Goal: Participate in discussion: Engage in conversation with other users on a specific topic

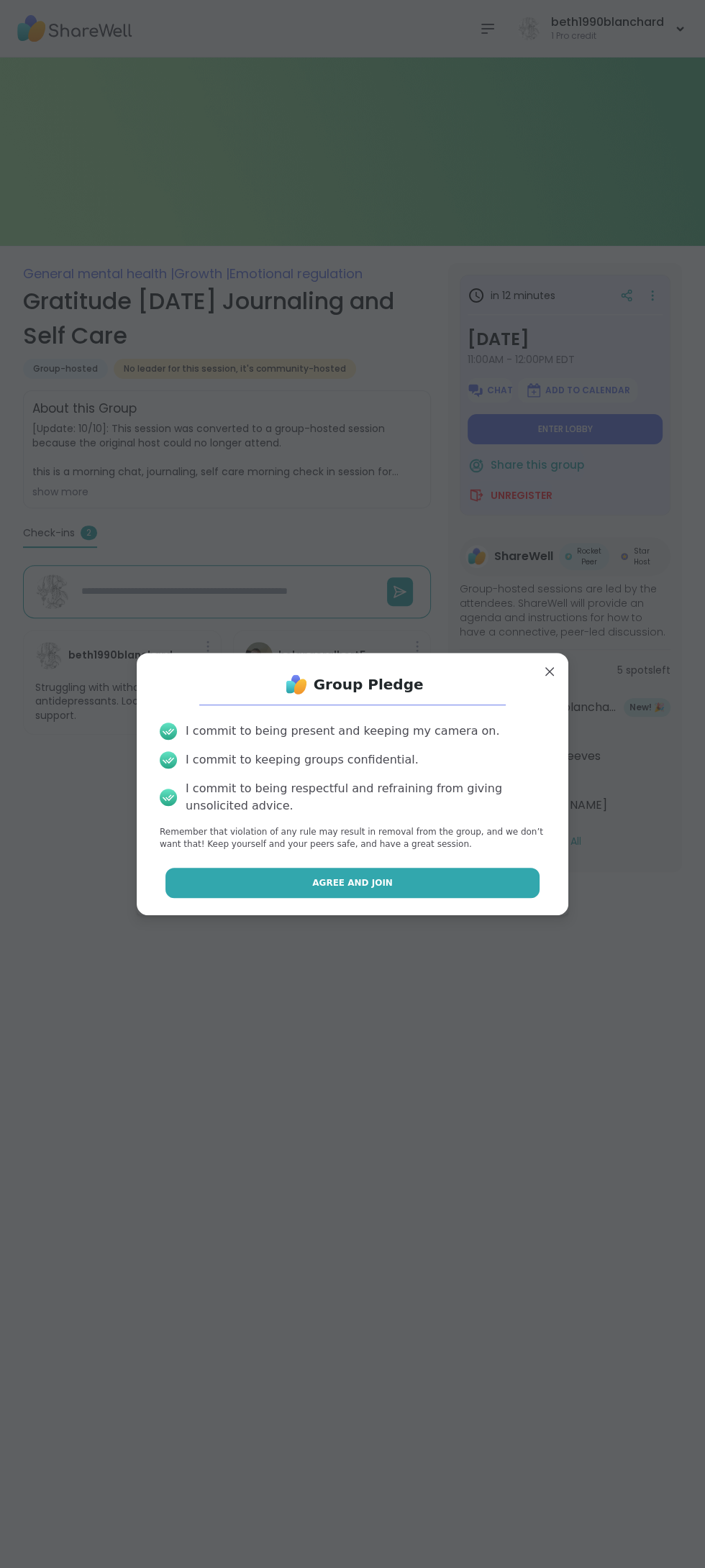
click at [497, 873] on button "Agree and Join" at bounding box center [352, 883] width 375 height 30
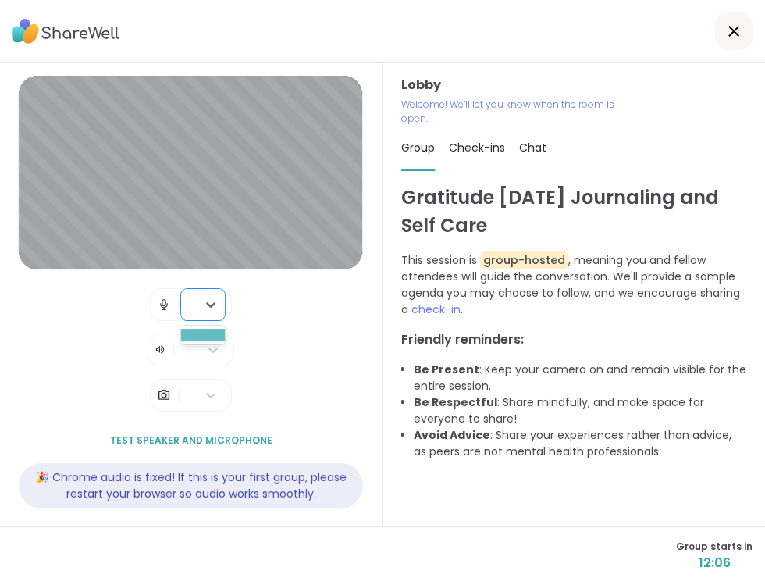
click at [200, 340] on div at bounding box center [203, 335] width 44 height 12
click at [192, 436] on span "Test speaker and microphone" at bounding box center [191, 440] width 162 height 14
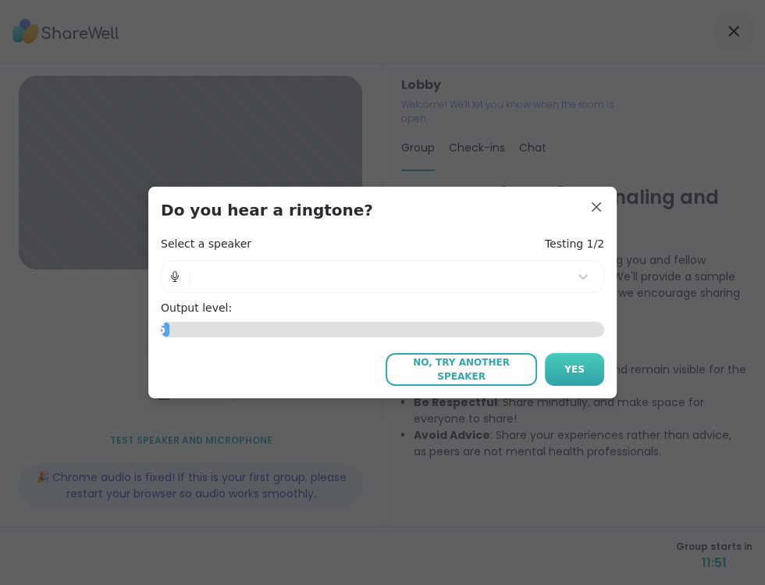
click at [574, 374] on span "Yes" at bounding box center [574, 369] width 20 height 14
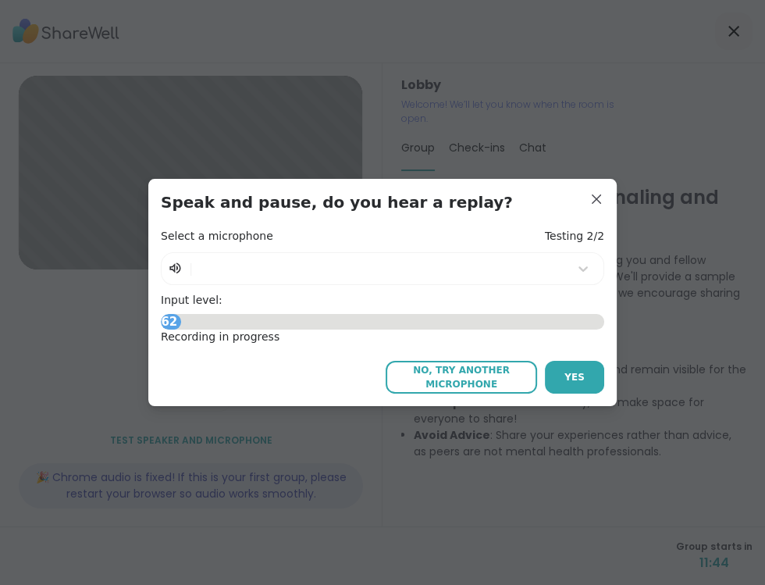
click at [492, 375] on span "No, try another microphone" at bounding box center [461, 377] width 136 height 28
click at [483, 382] on span "No, try another microphone" at bounding box center [461, 377] width 136 height 28
click at [581, 370] on span "Yes" at bounding box center [574, 377] width 20 height 14
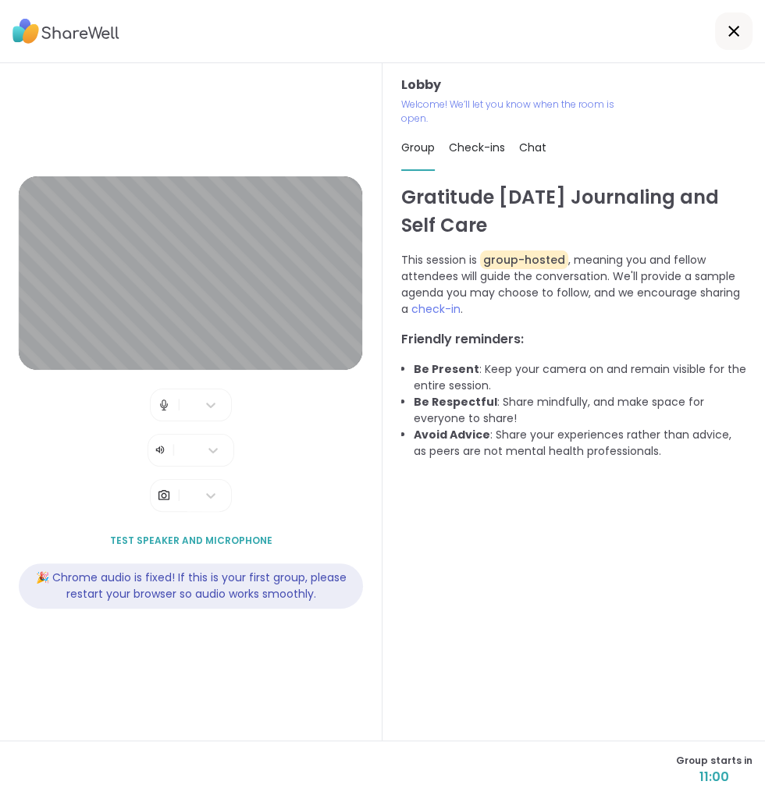
click at [764, 169] on div "Lobby Welcome! We’ll let you know when the room is open. Group Check-ins Chat G…" at bounding box center [573, 401] width 382 height 677
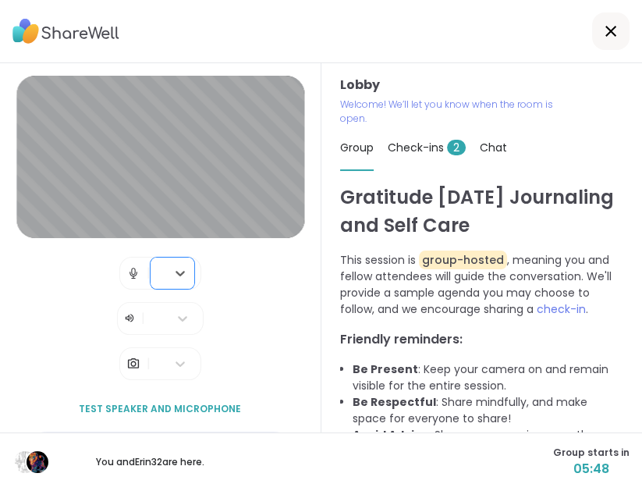
click at [126, 275] on div "|" at bounding box center [160, 273] width 82 height 33
click at [503, 133] on div "Chat" at bounding box center [493, 148] width 27 height 44
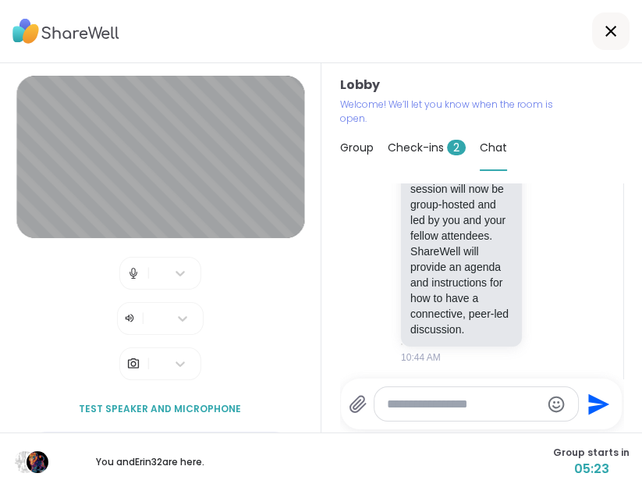
scroll to position [147, 0]
click at [439, 142] on span "Check-ins 2" at bounding box center [427, 148] width 78 height 16
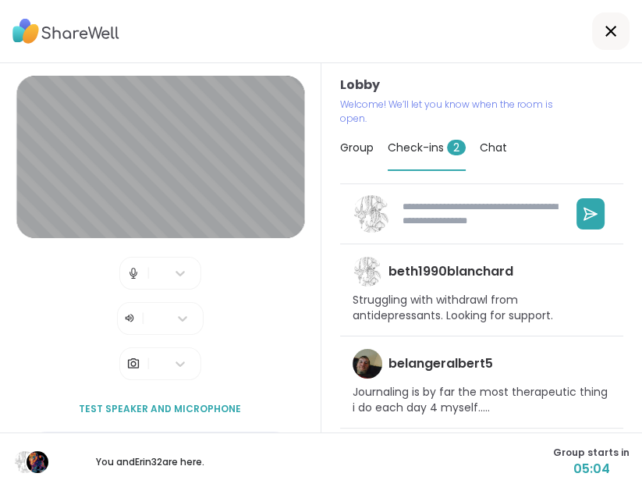
click at [502, 396] on p "Journaling is by far the most therapeutic thing i do each day 4 myself....." at bounding box center [482, 400] width 259 height 30
click at [441, 365] on h4 "belangeralbert5" at bounding box center [441, 363] width 105 height 17
click at [367, 361] on img at bounding box center [368, 364] width 30 height 30
type textarea "*"
click at [616, 36] on icon at bounding box center [611, 31] width 19 height 19
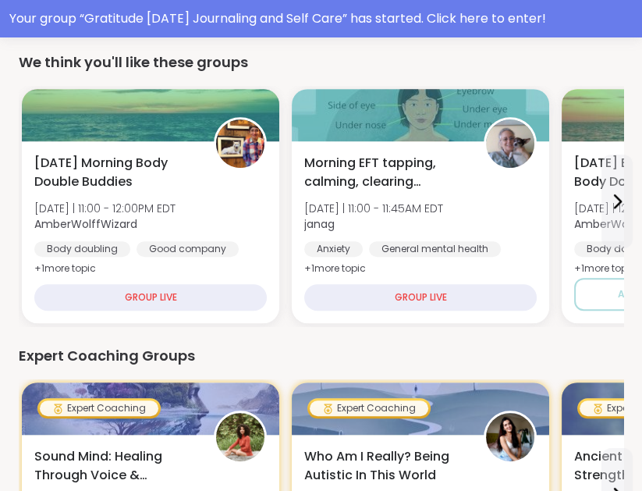
scroll to position [587, 0]
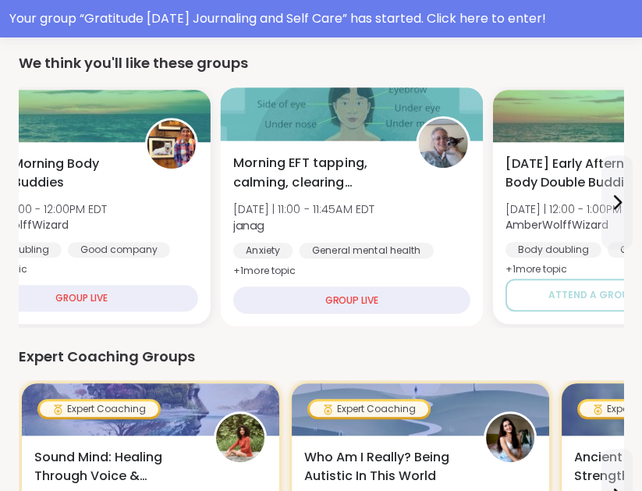
click at [371, 236] on div "Morning EFT tapping, calming, clearing exercises [DATE] | 11:00 - 11:45AM EDT j…" at bounding box center [351, 217] width 237 height 127
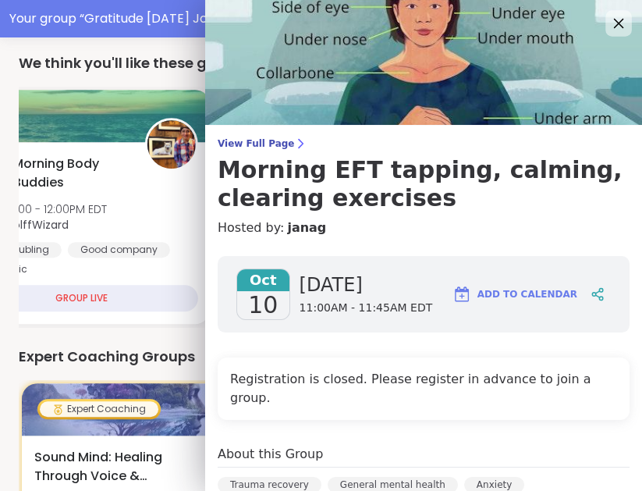
click at [620, 23] on icon at bounding box center [619, 24] width 10 height 10
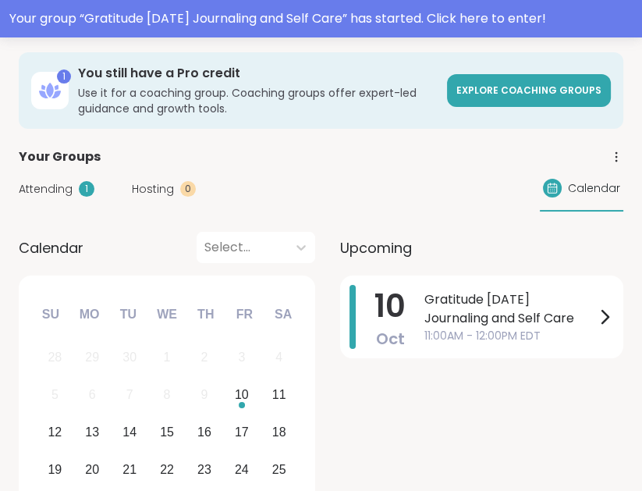
scroll to position [0, 0]
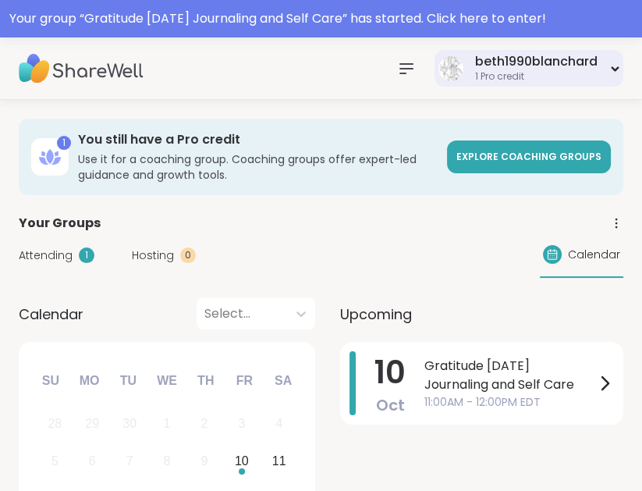
click at [614, 57] on div "beth1990blanchard 1 Pro credit" at bounding box center [529, 68] width 189 height 37
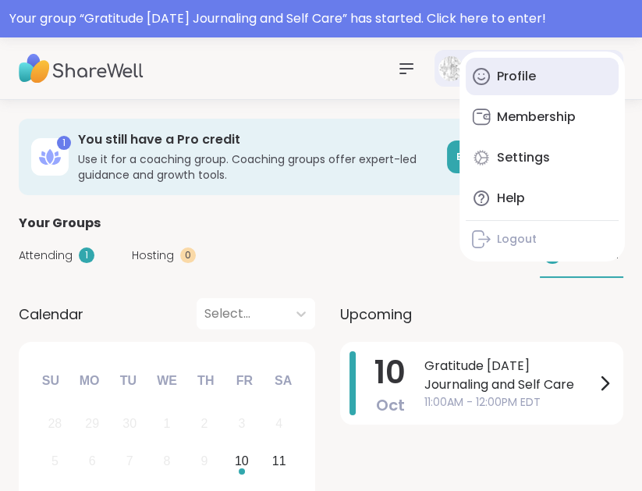
click at [597, 84] on link "Profile" at bounding box center [542, 76] width 153 height 37
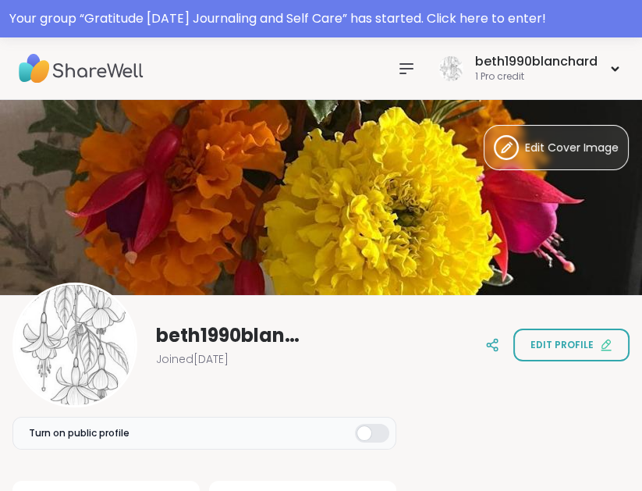
click at [48, 86] on img at bounding box center [81, 68] width 125 height 55
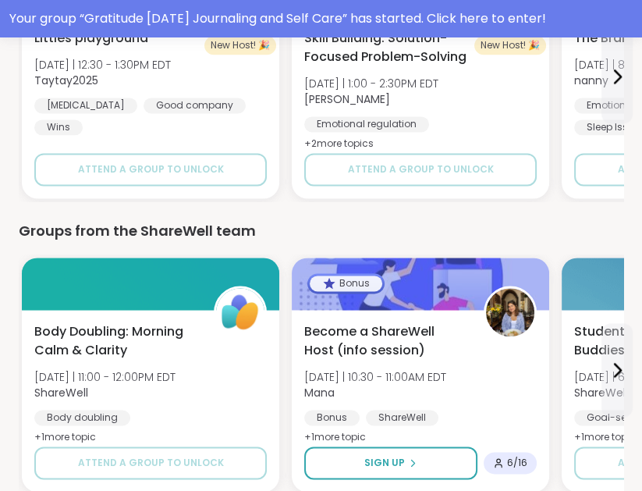
scroll to position [1663, 0]
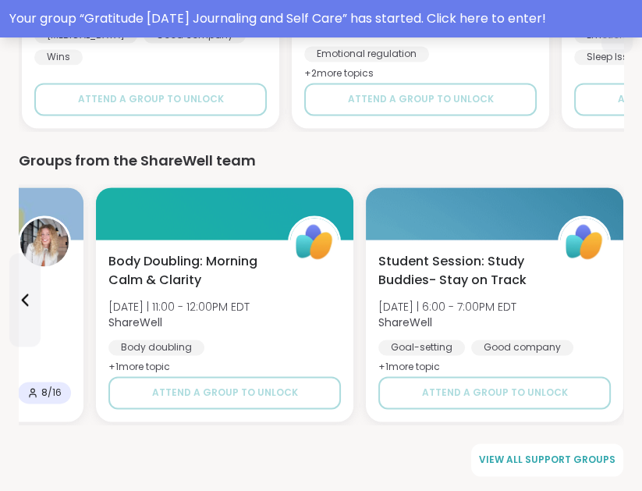
click at [521, 16] on div "Your group “ Gratitude [DATE] Journaling and Self Care ” has started. Click her…" at bounding box center [321, 18] width 624 height 19
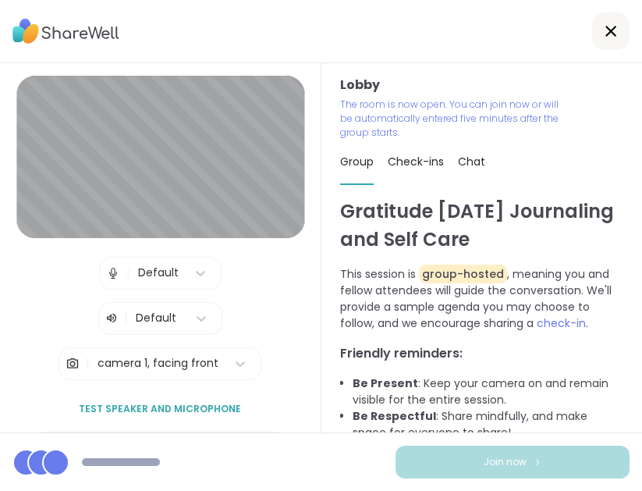
click at [480, 152] on div "Chat" at bounding box center [471, 162] width 27 height 44
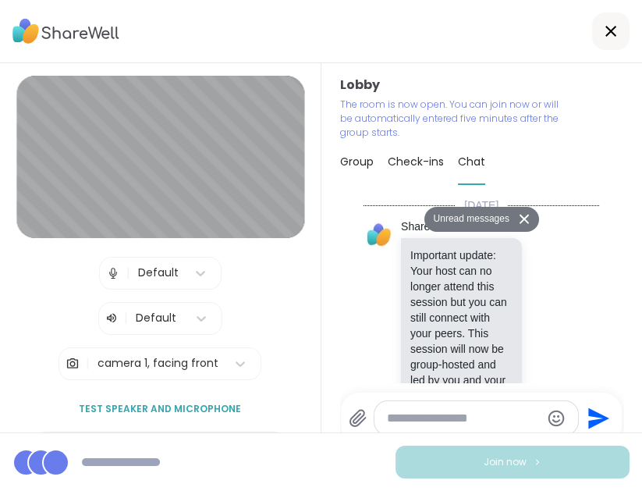
scroll to position [245, 0]
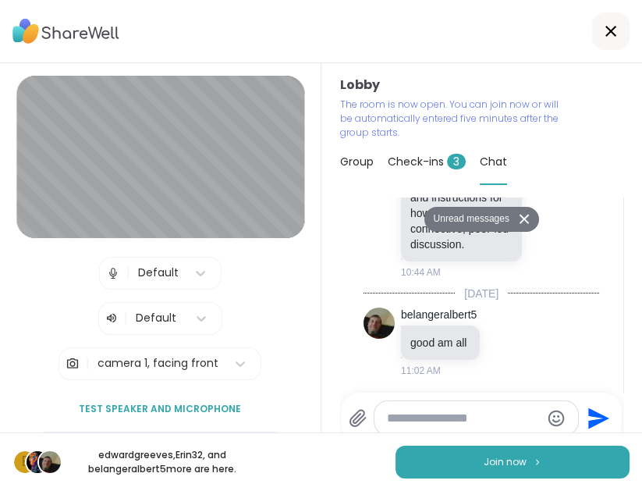
click at [441, 148] on div "Check-ins 3" at bounding box center [427, 162] width 78 height 44
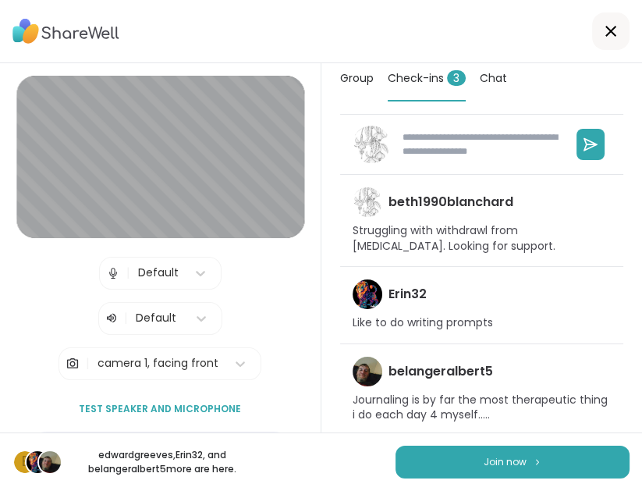
scroll to position [86, 0]
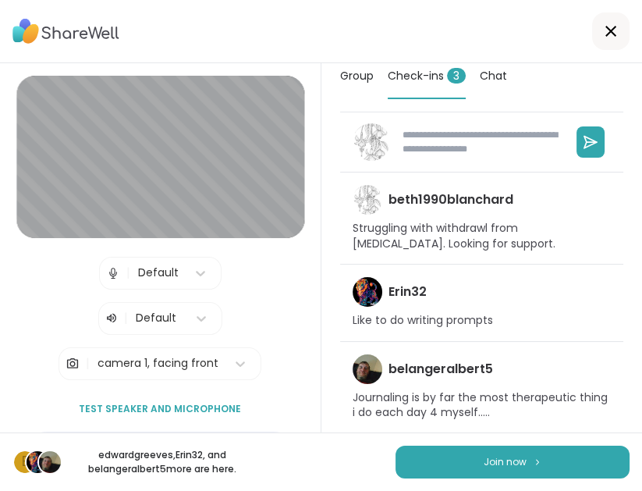
type textarea "*"
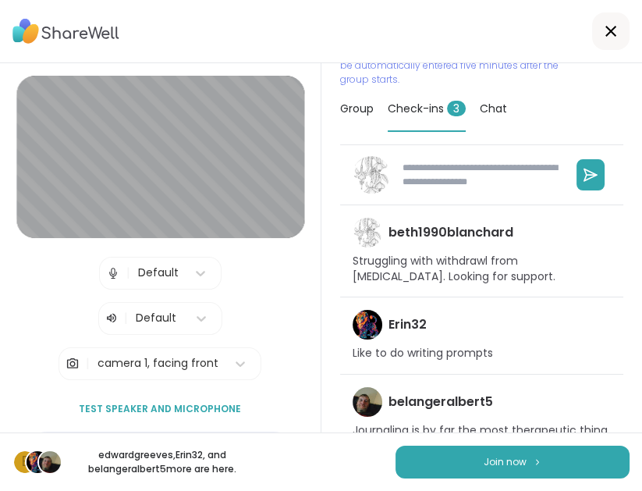
scroll to position [0, 0]
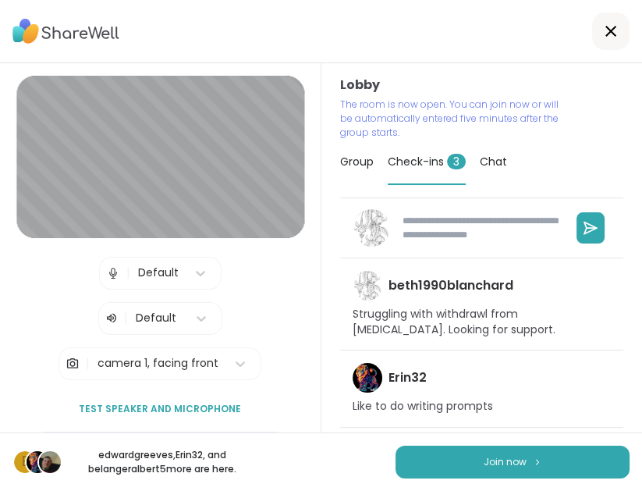
click at [498, 163] on span "Chat" at bounding box center [493, 162] width 27 height 16
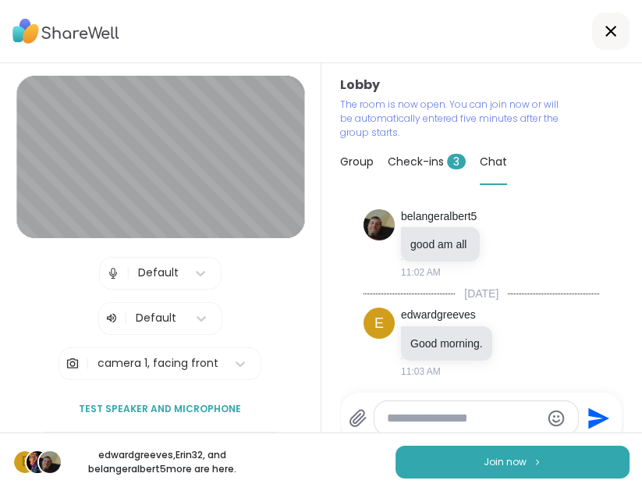
scroll to position [328, 0]
click at [464, 414] on textarea "Type your message" at bounding box center [464, 419] width 154 height 16
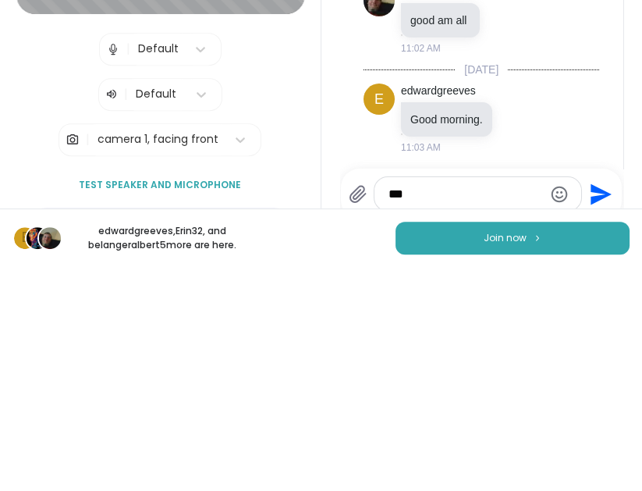
type textarea "***"
click at [599, 416] on icon "Send" at bounding box center [601, 417] width 21 height 21
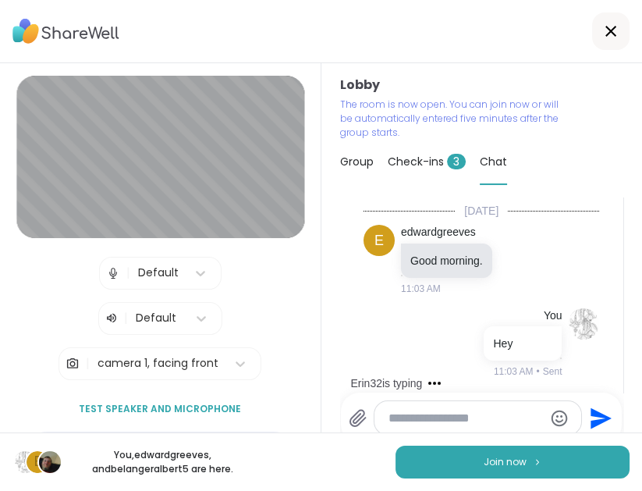
scroll to position [587, 0]
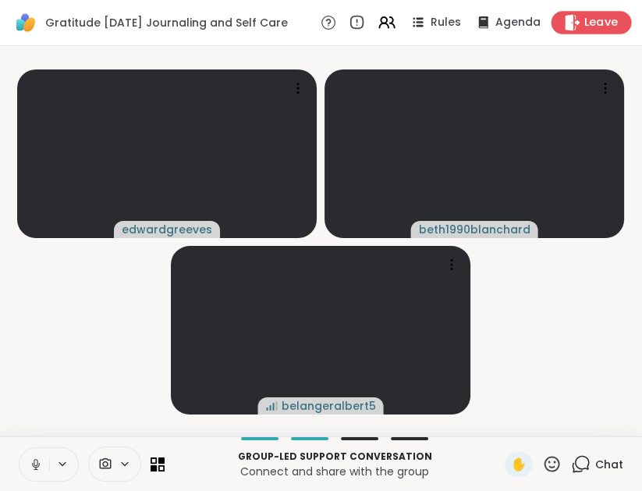
click at [619, 23] on div "Leave" at bounding box center [592, 22] width 80 height 23
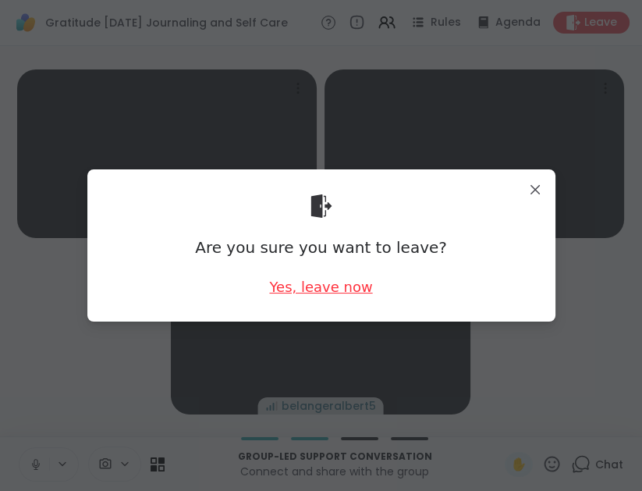
click at [336, 288] on div "Yes, leave now" at bounding box center [320, 287] width 103 height 20
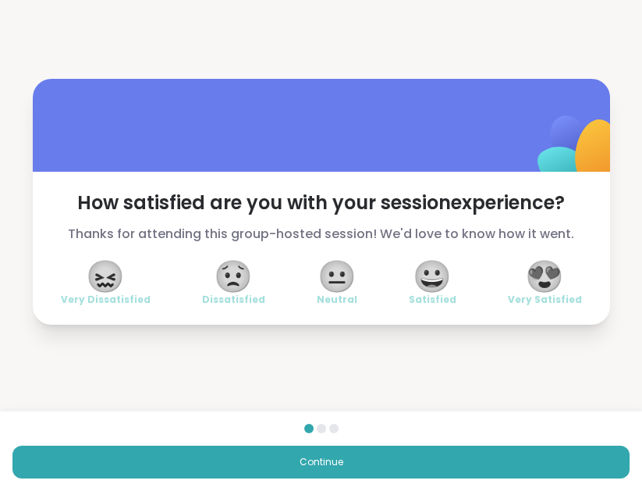
click at [228, 262] on span "😟" at bounding box center [233, 276] width 39 height 28
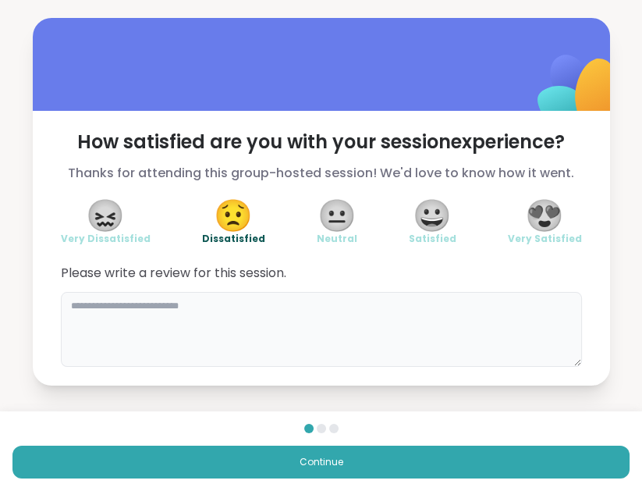
click at [318, 338] on textarea at bounding box center [321, 329] width 521 height 75
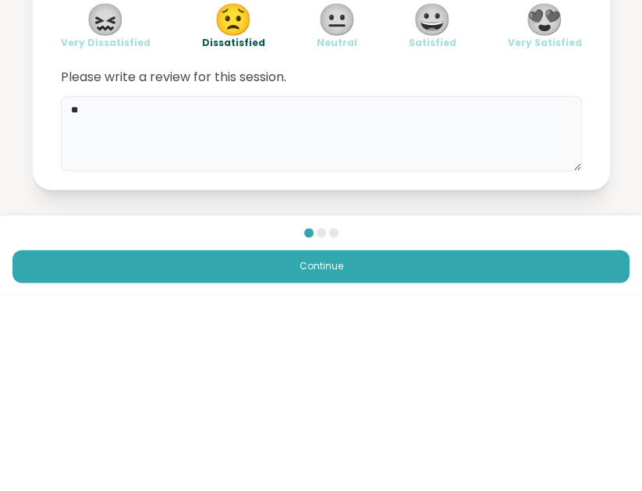
type textarea "*"
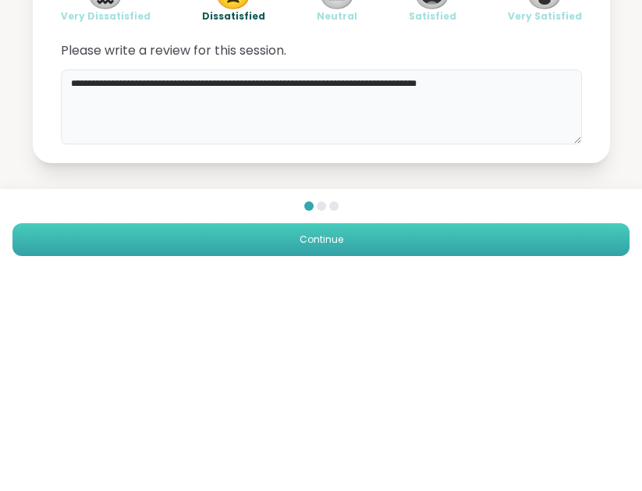
type textarea "**********"
click at [109, 446] on button "Continue" at bounding box center [320, 462] width 617 height 33
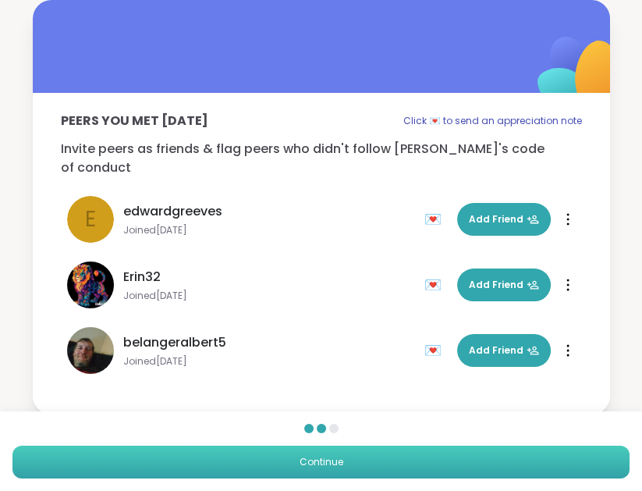
click at [538, 469] on button "Continue" at bounding box center [320, 462] width 617 height 33
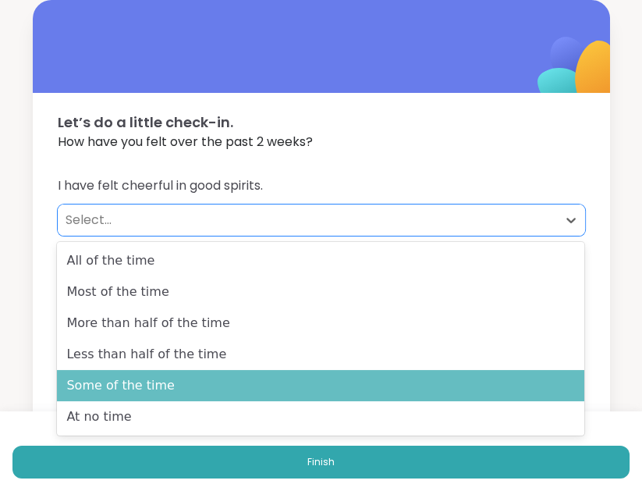
click at [69, 384] on div "Some of the time" at bounding box center [321, 385] width 528 height 31
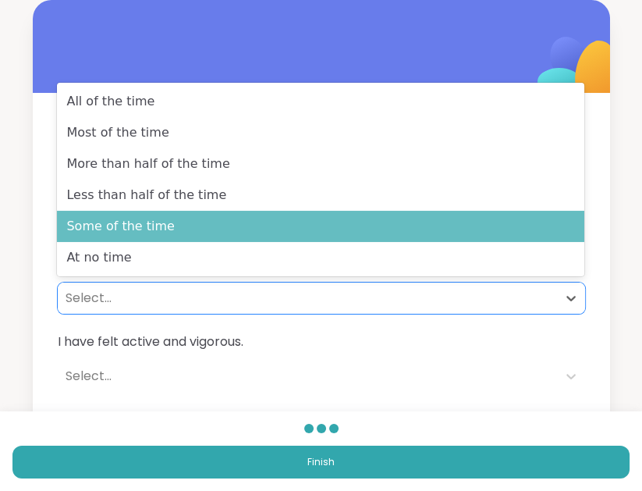
click at [80, 218] on div "Some of the time" at bounding box center [321, 226] width 528 height 31
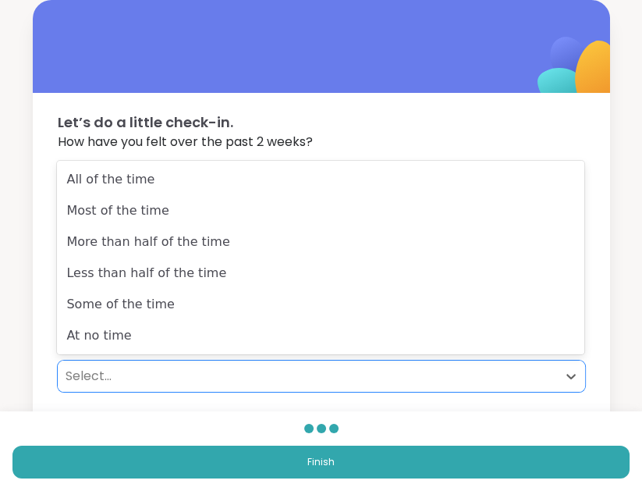
click at [35, 332] on div "I have felt cheerful in good spirits. Some of the time I have felt calm and rel…" at bounding box center [322, 362] width 578 height 409
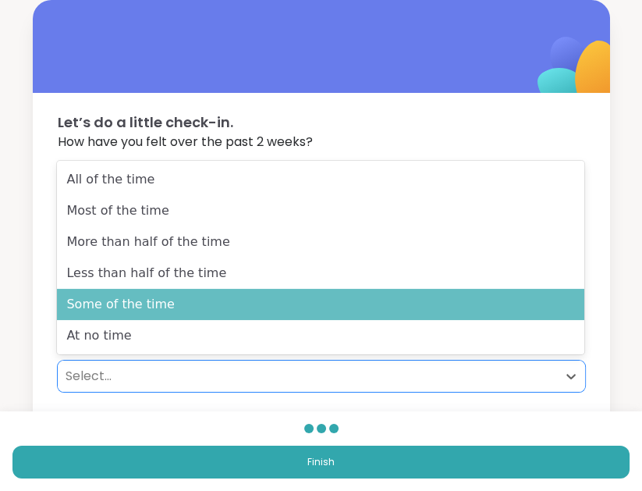
click at [81, 302] on div "Some of the time" at bounding box center [321, 304] width 528 height 31
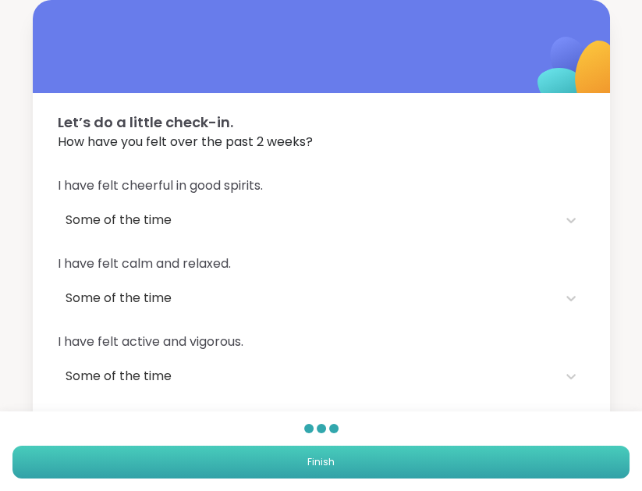
click at [506, 468] on button "Finish" at bounding box center [320, 462] width 617 height 33
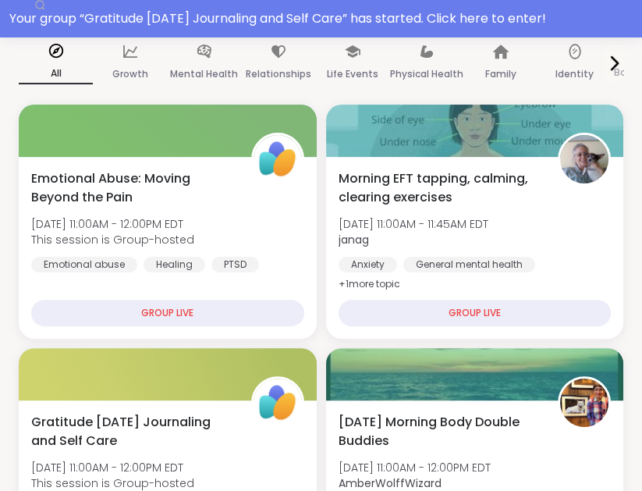
scroll to position [283, 0]
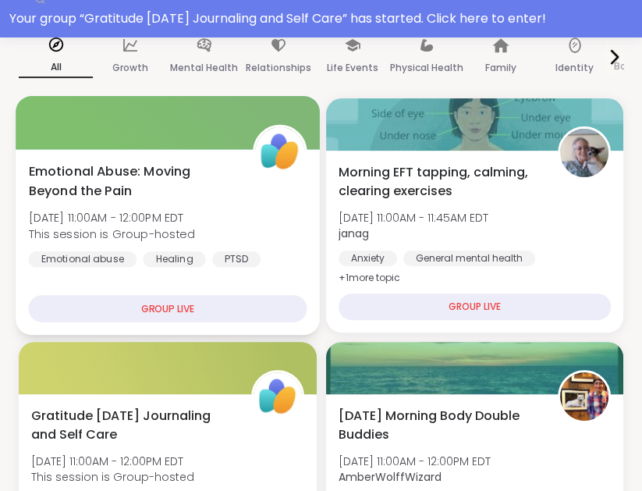
click at [122, 311] on div "GROUP LIVE" at bounding box center [168, 308] width 278 height 27
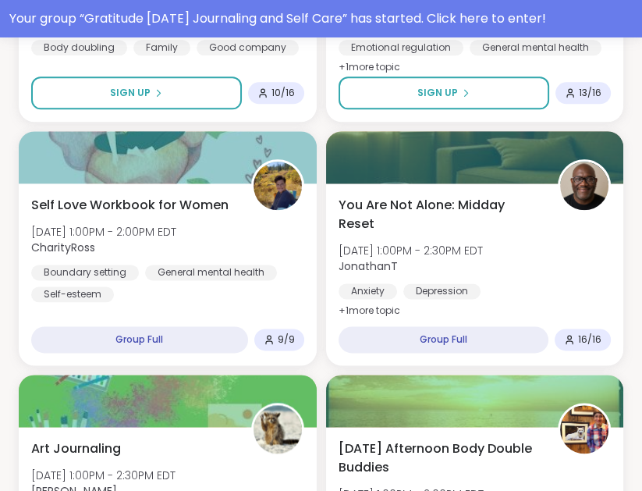
scroll to position [1476, 0]
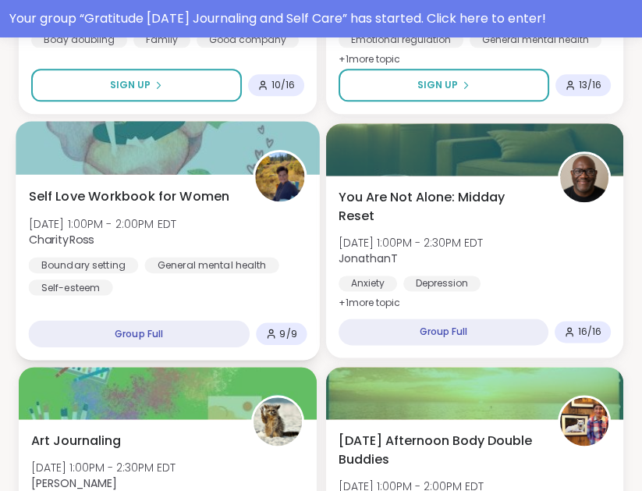
click at [145, 337] on div "Group Full" at bounding box center [139, 333] width 221 height 27
click at [286, 178] on img at bounding box center [279, 176] width 49 height 49
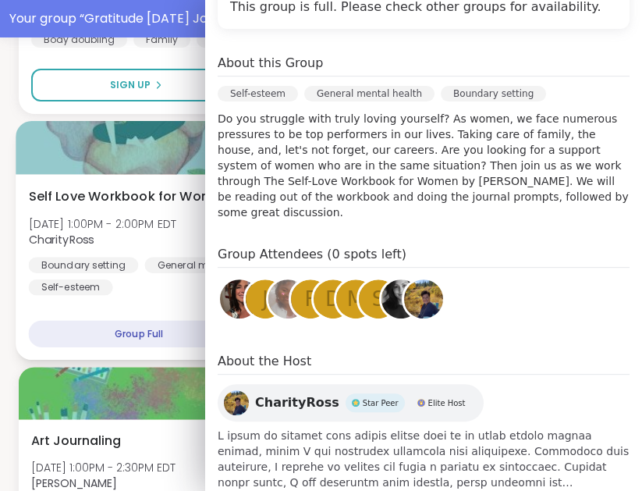
scroll to position [379, 0]
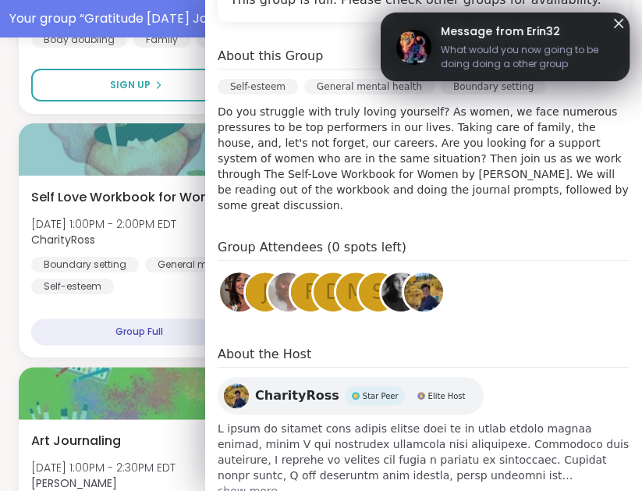
click at [261, 483] on span "show more" at bounding box center [424, 491] width 412 height 16
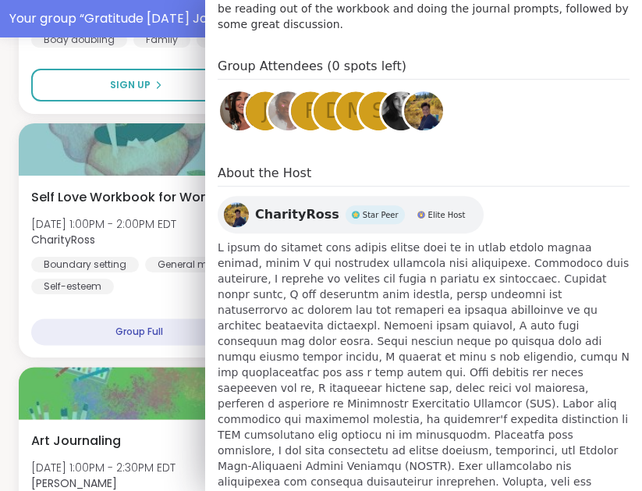
scroll to position [567, 0]
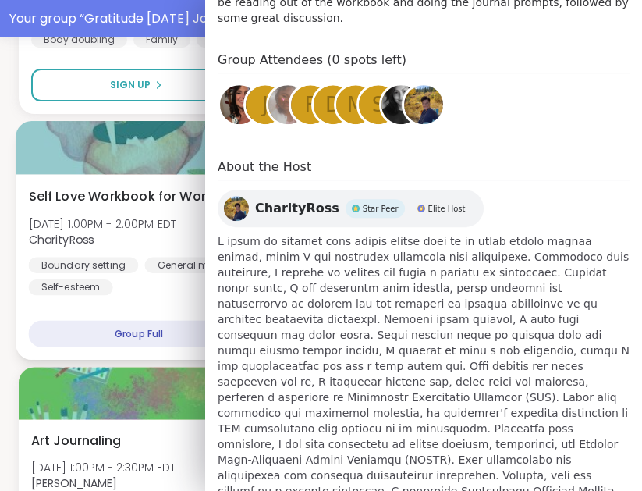
click at [146, 298] on div "Self Love Workbook for Women [DATE] 1:00PM - 2:00PM EDT CharityRoss Boundary se…" at bounding box center [168, 267] width 304 height 186
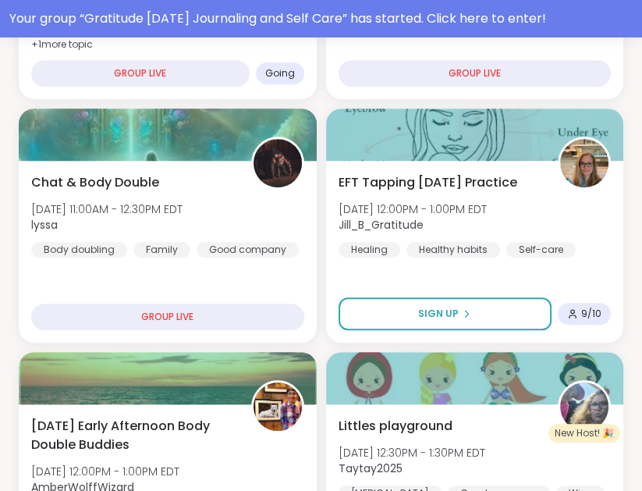
scroll to position [0, 0]
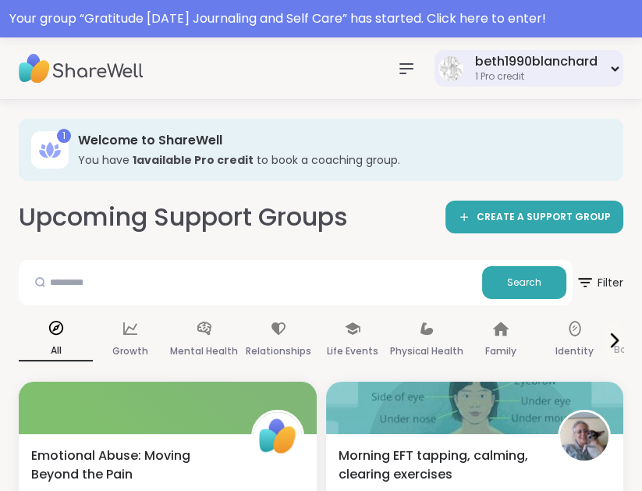
click at [618, 67] on icon at bounding box center [615, 68] width 5 height 3
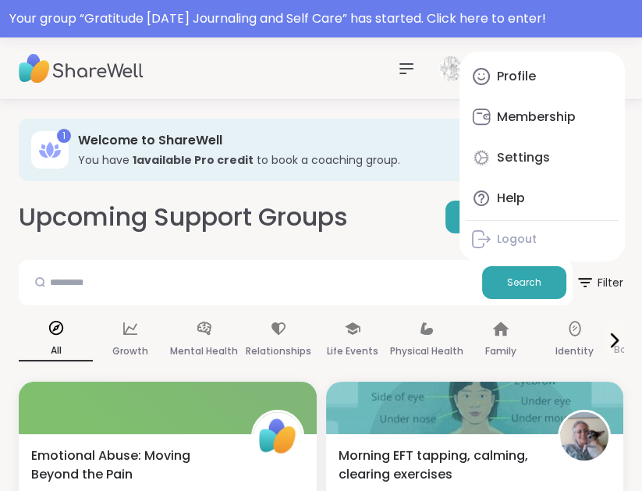
click at [156, 73] on div "beth1990blanchard 1 Pro credit Profile Membership Settings Help Logout" at bounding box center [321, 68] width 642 height 62
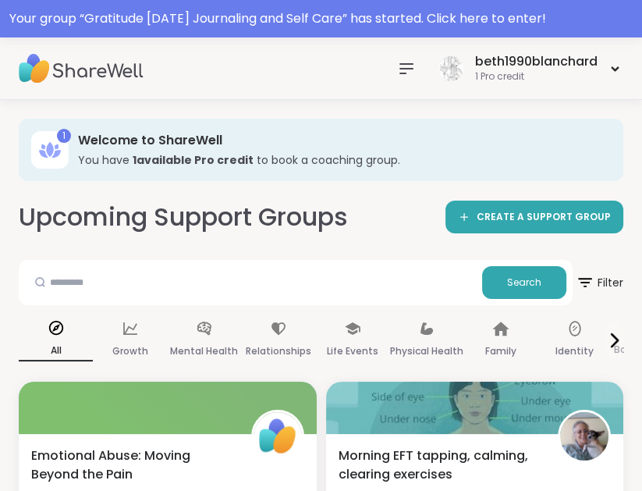
click at [396, 64] on nav at bounding box center [406, 68] width 31 height 31
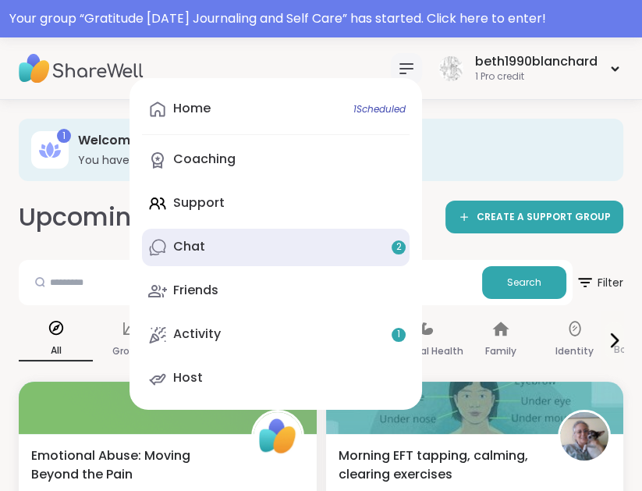
click at [197, 247] on div "Chat 2" at bounding box center [189, 246] width 32 height 17
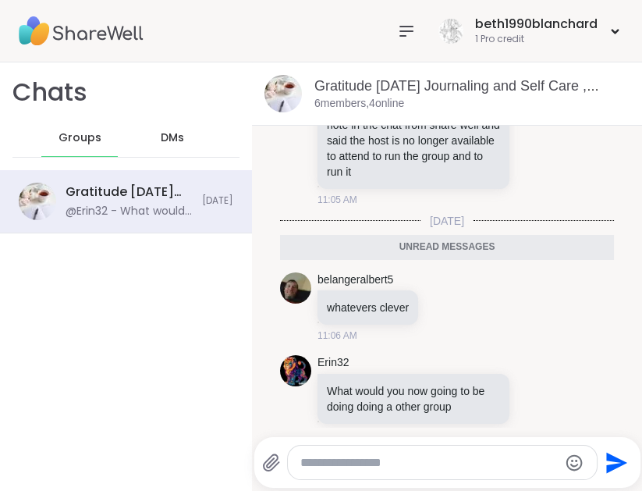
scroll to position [533, 0]
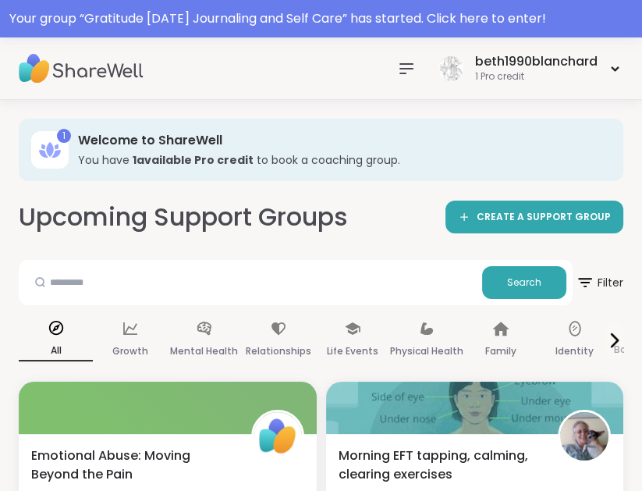
click at [408, 73] on icon at bounding box center [406, 68] width 19 height 19
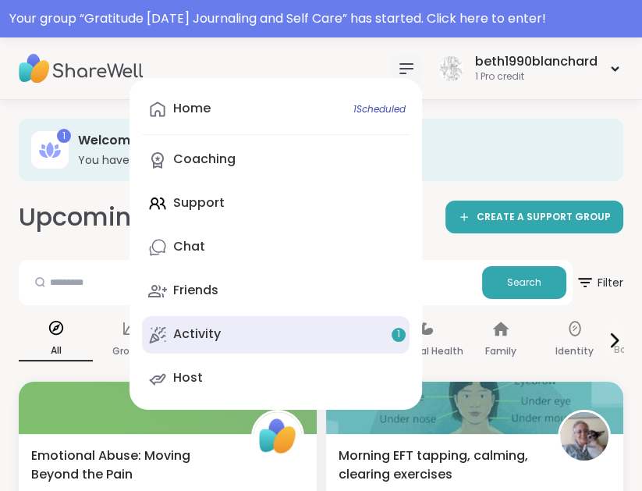
click at [185, 343] on div "Activity 1" at bounding box center [197, 333] width 48 height 17
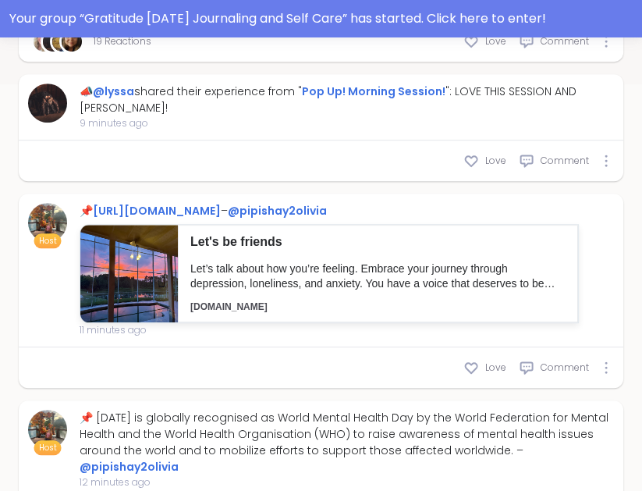
scroll to position [542, 0]
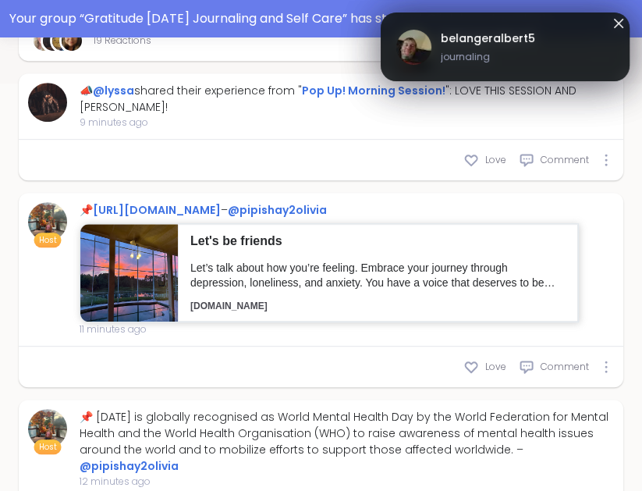
click at [523, 261] on header "Let's be friends" at bounding box center [377, 247] width 375 height 28
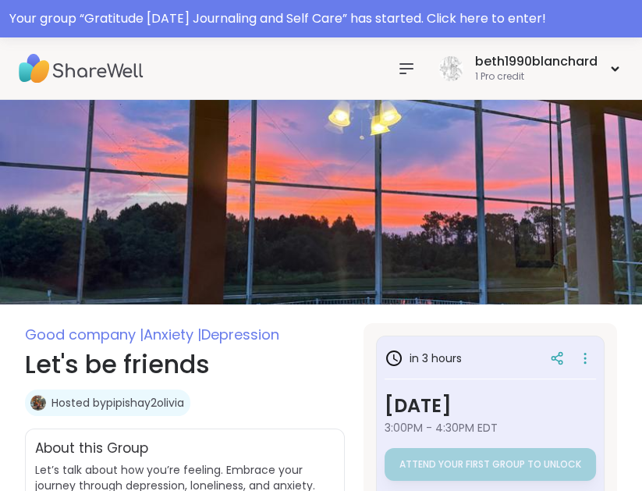
click at [408, 69] on icon at bounding box center [406, 68] width 12 height 9
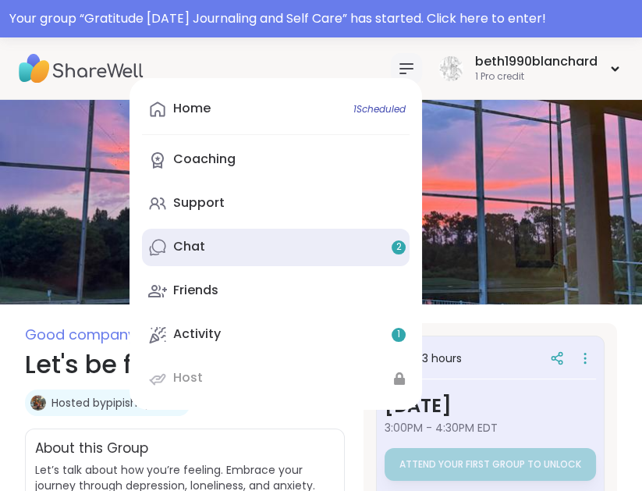
click at [183, 254] on div "Chat 2" at bounding box center [189, 246] width 32 height 17
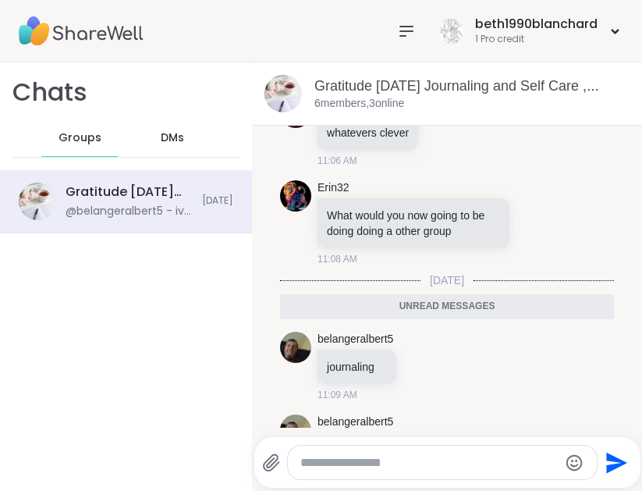
scroll to position [698, 0]
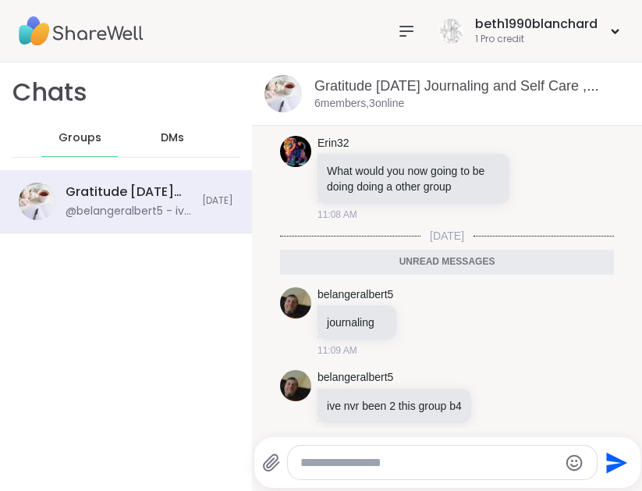
click at [484, 467] on textarea "Type your message" at bounding box center [429, 463] width 258 height 16
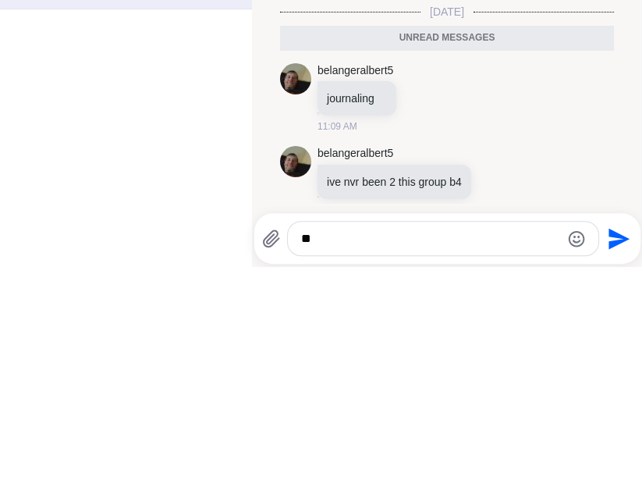
type textarea "*"
type textarea "*****"
click at [623, 473] on icon "Send" at bounding box center [617, 462] width 25 height 25
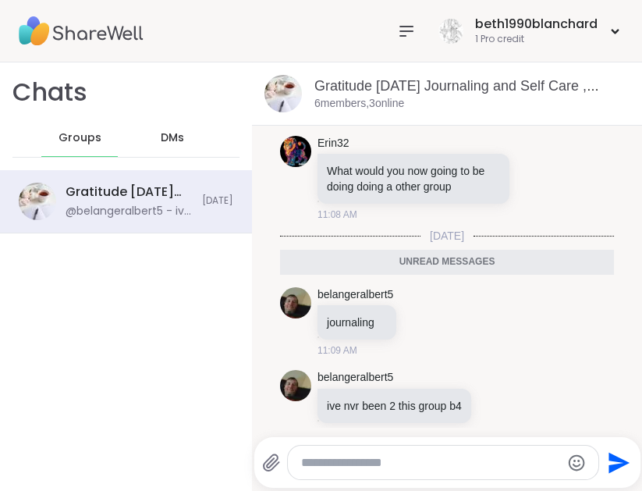
click at [470, 466] on textarea "Type your message" at bounding box center [430, 463] width 259 height 16
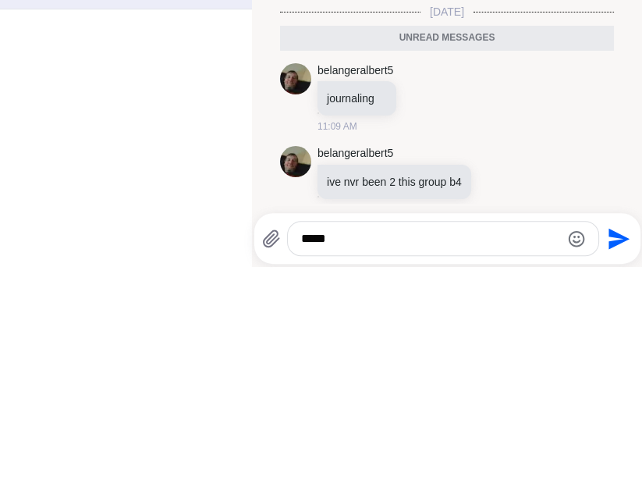
type textarea "*****"
click at [619, 456] on icon "Send" at bounding box center [617, 462] width 25 height 25
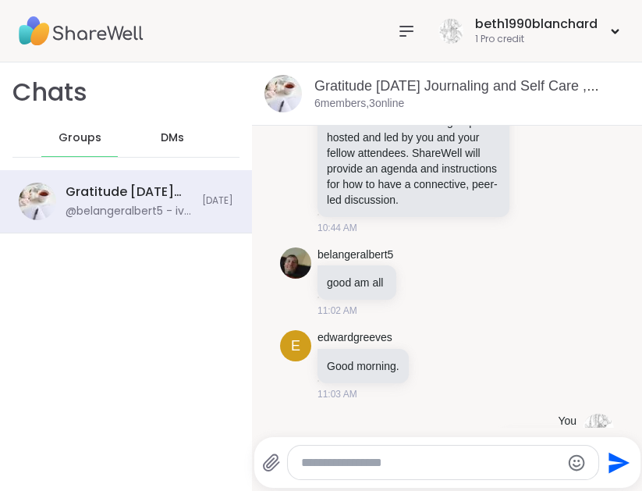
scroll to position [0, 0]
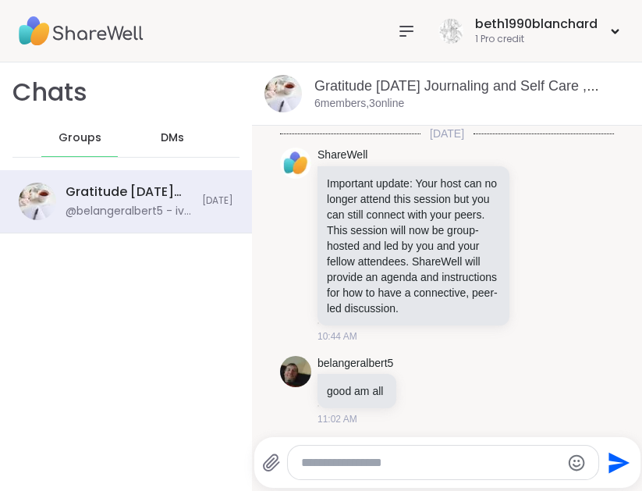
click at [175, 134] on span "DMs" at bounding box center [172, 138] width 23 height 16
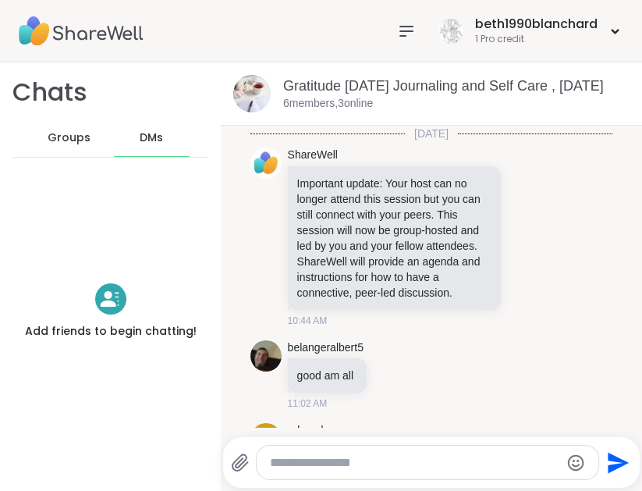
click at [403, 27] on icon at bounding box center [406, 31] width 12 height 9
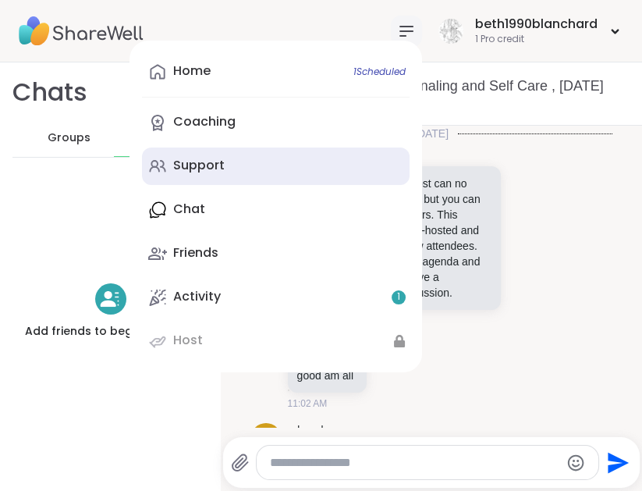
click at [165, 162] on icon at bounding box center [157, 166] width 19 height 19
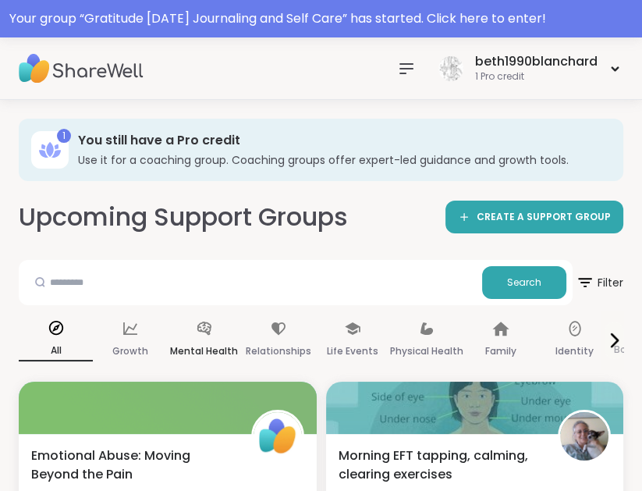
click at [213, 337] on div "Mental Health" at bounding box center [204, 340] width 74 height 58
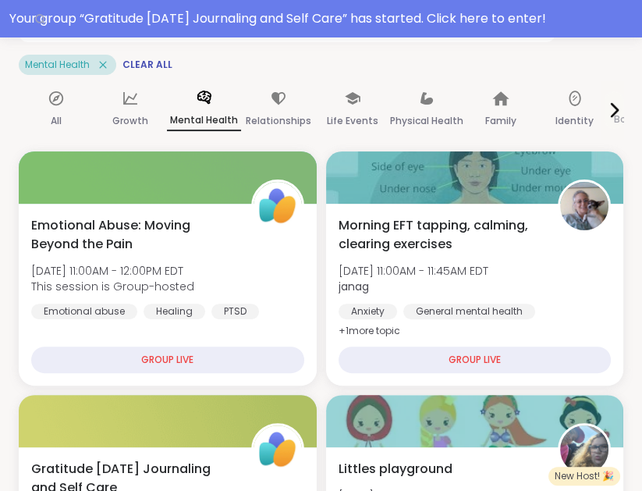
scroll to position [261, 0]
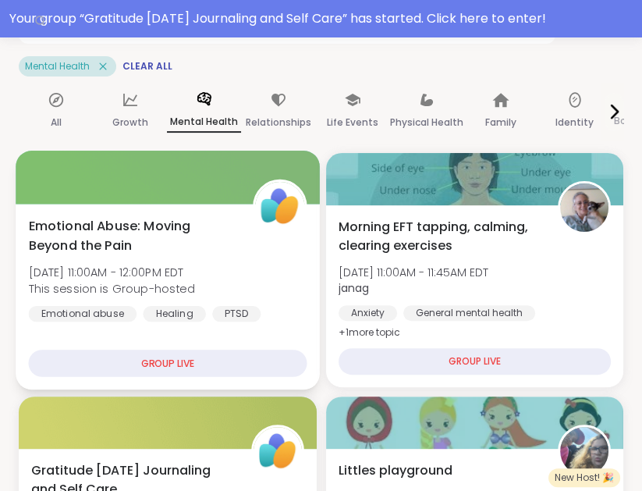
click at [67, 351] on div "GROUP LIVE" at bounding box center [168, 363] width 278 height 27
click at [54, 187] on div at bounding box center [168, 177] width 304 height 53
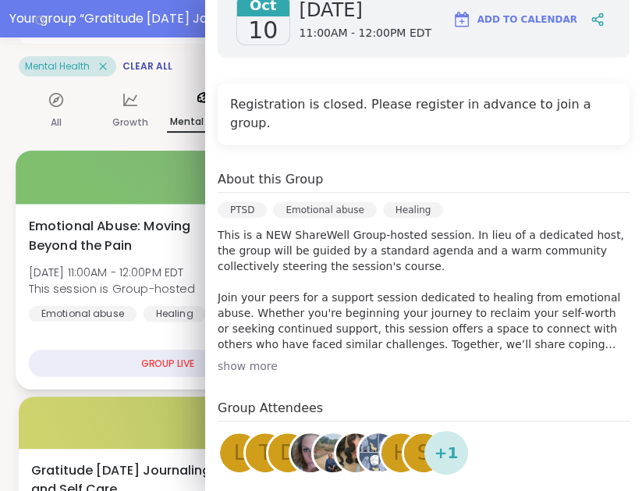
scroll to position [286, 0]
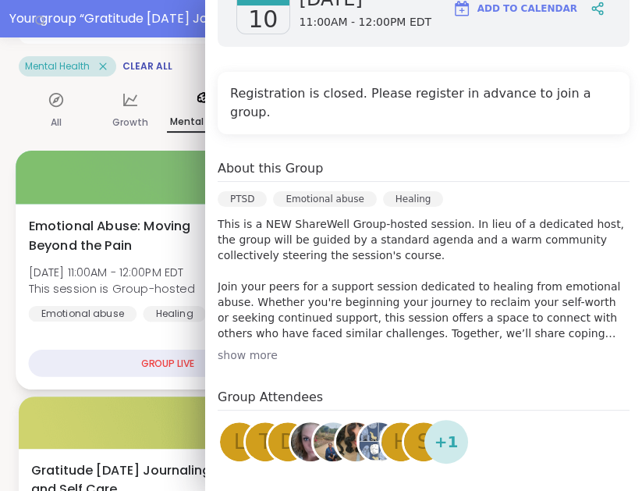
click at [47, 336] on div "Emotional Abuse: Moving Beyond the Pain Fri, Oct 10 | 11:00AM - 12:00PM EDT Thi…" at bounding box center [168, 297] width 304 height 186
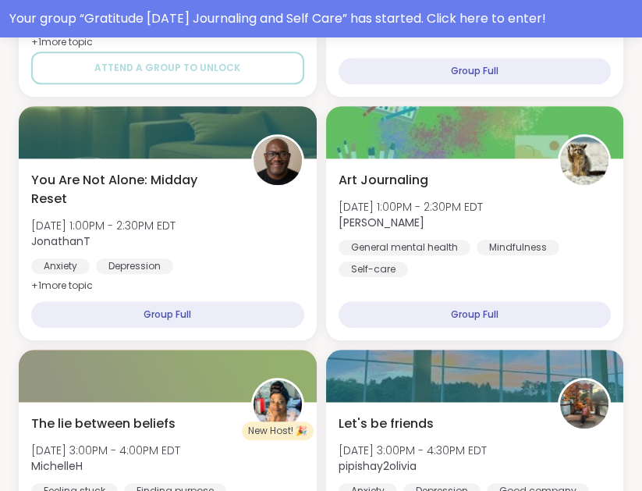
scroll to position [1039, 0]
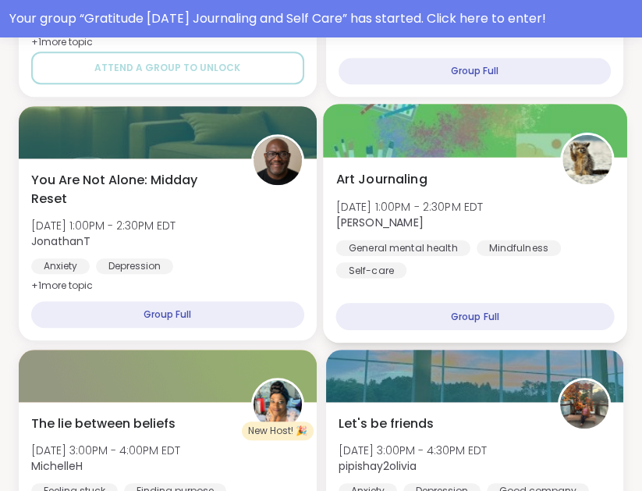
click at [556, 321] on div "Group Full" at bounding box center [475, 316] width 278 height 27
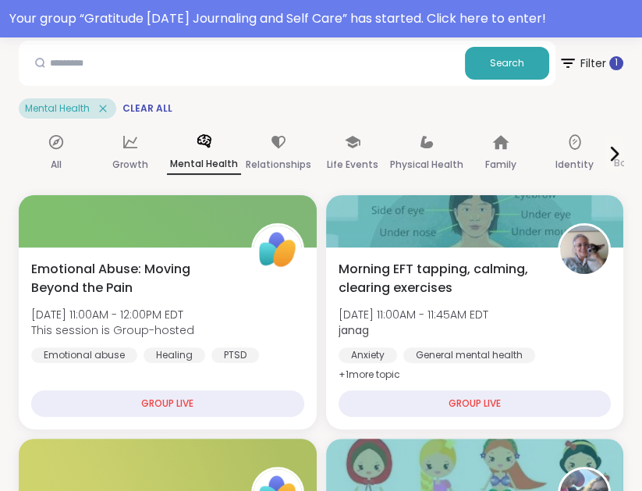
scroll to position [219, 0]
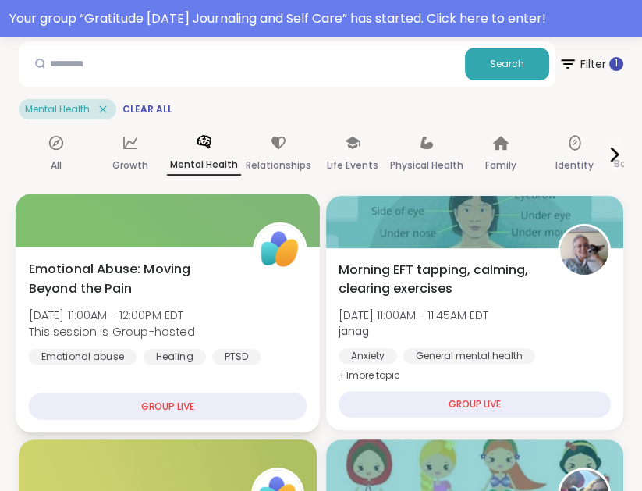
click at [87, 307] on span "[DATE] 11:00AM - 12:00PM EDT" at bounding box center [112, 315] width 166 height 16
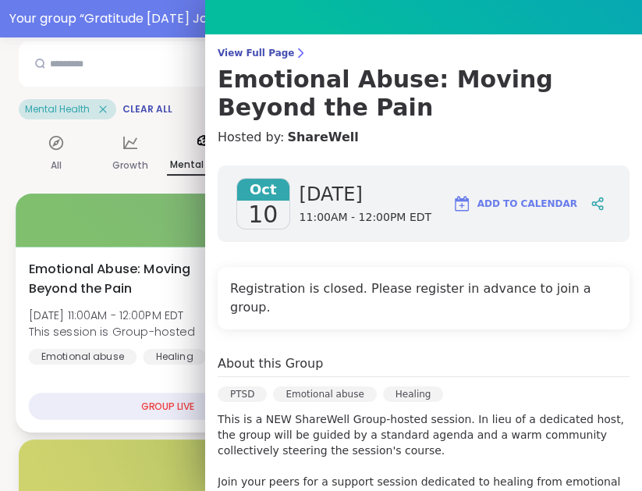
scroll to position [96, 0]
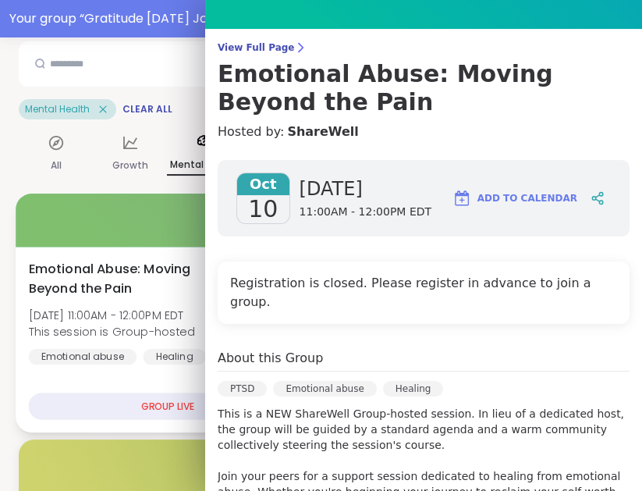
click at [80, 222] on div at bounding box center [168, 220] width 304 height 53
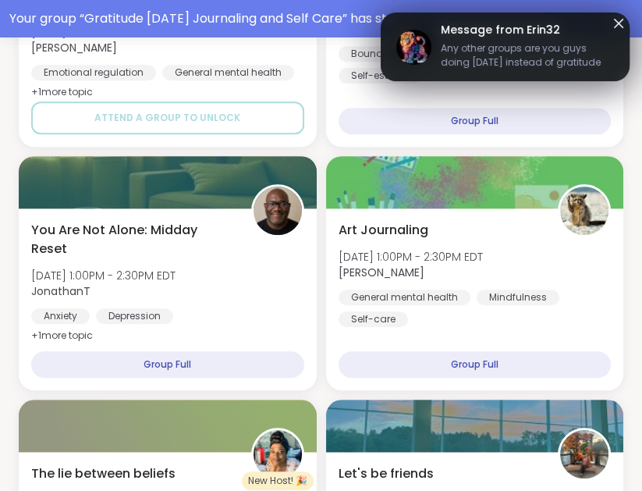
scroll to position [990, 0]
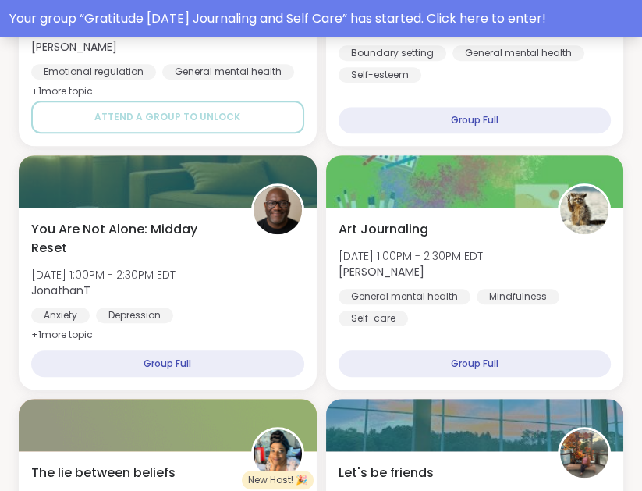
click at [561, 12] on div "Your group “ Gratitude [DATE] Journaling and Self Care ” has started. Click her…" at bounding box center [321, 18] width 624 height 19
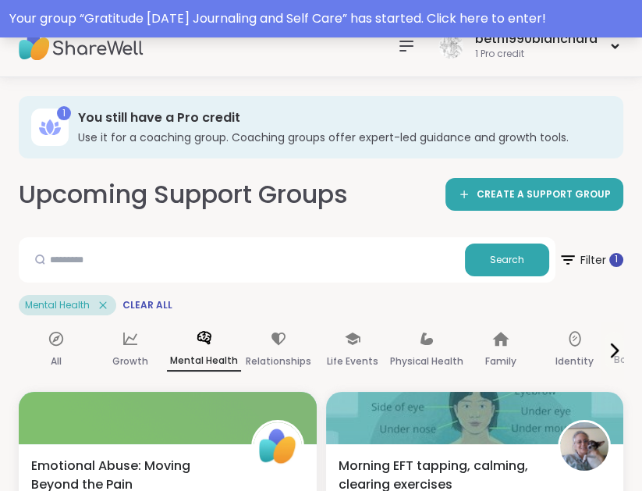
scroll to position [0, 0]
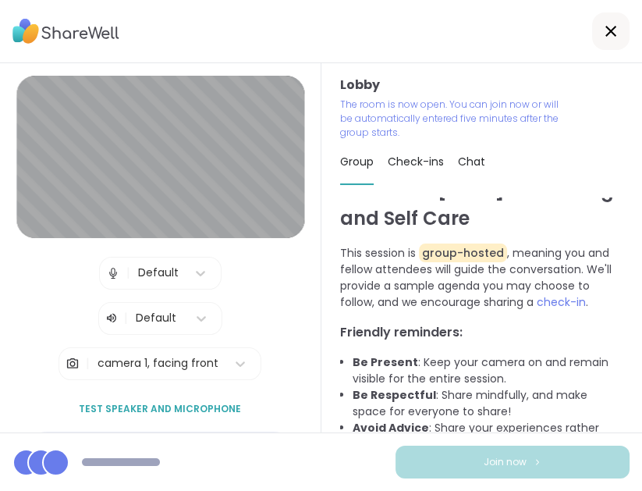
scroll to position [44, 0]
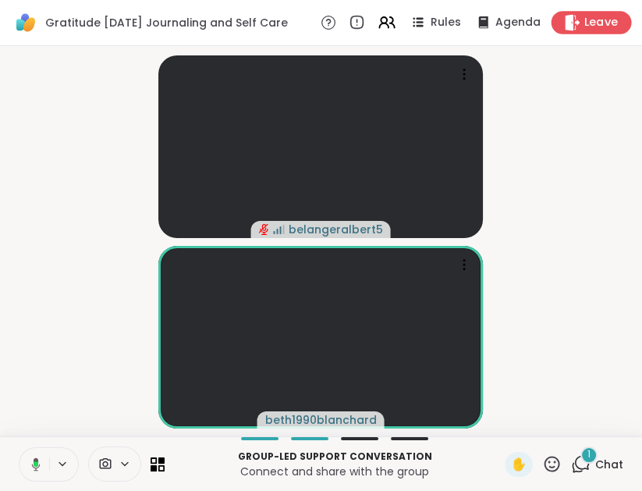
click at [602, 14] on div "Leave" at bounding box center [592, 22] width 80 height 23
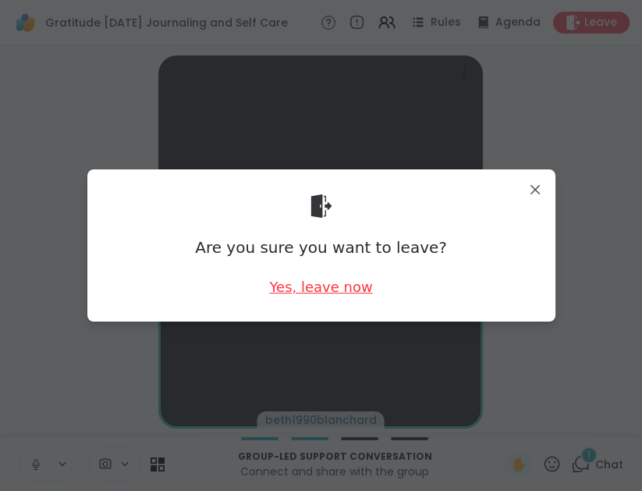
click at [321, 293] on div "Yes, leave now" at bounding box center [320, 287] width 103 height 20
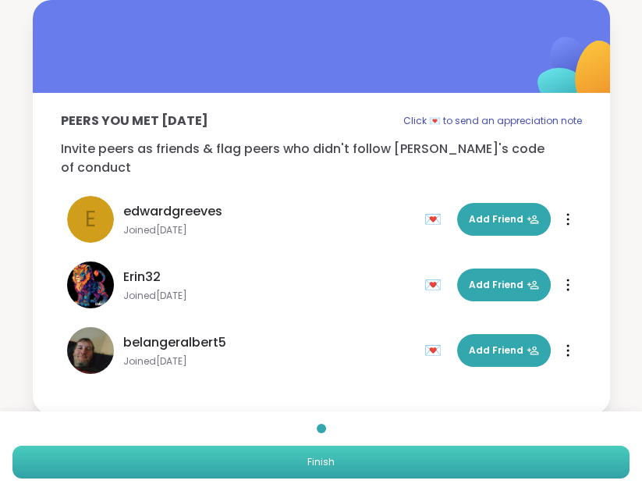
click at [560, 475] on button "Finish" at bounding box center [320, 462] width 617 height 33
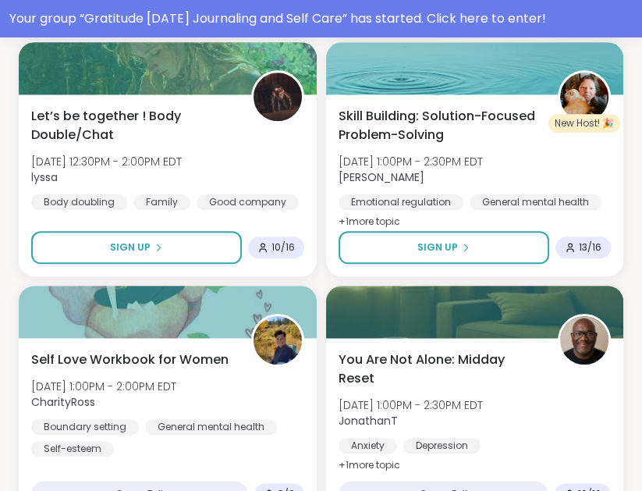
scroll to position [1316, 0]
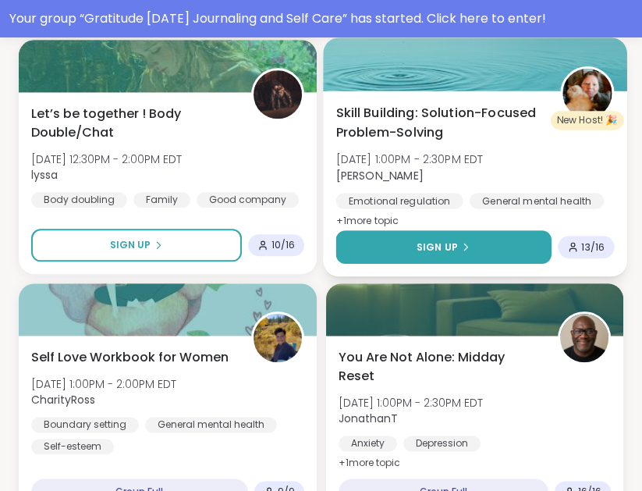
click at [523, 255] on button "Sign Up" at bounding box center [443, 247] width 215 height 34
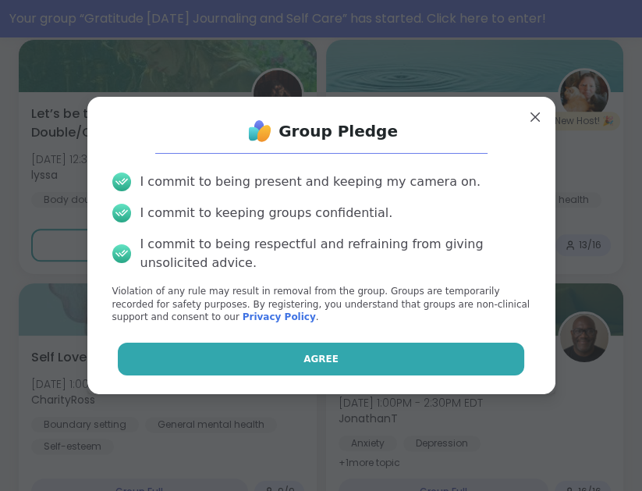
click at [482, 348] on button "Agree" at bounding box center [321, 359] width 407 height 33
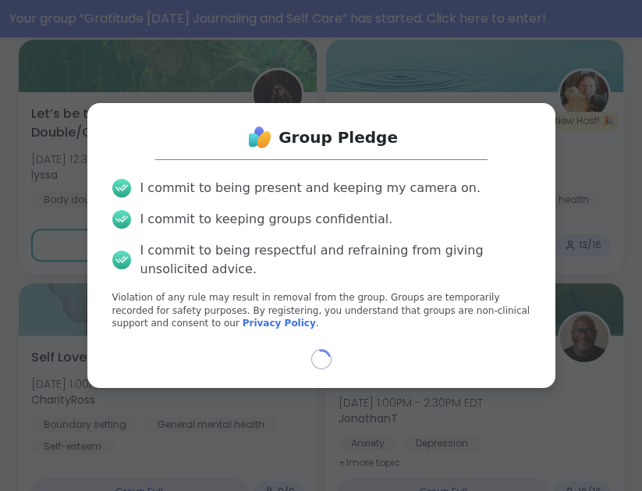
select select "**"
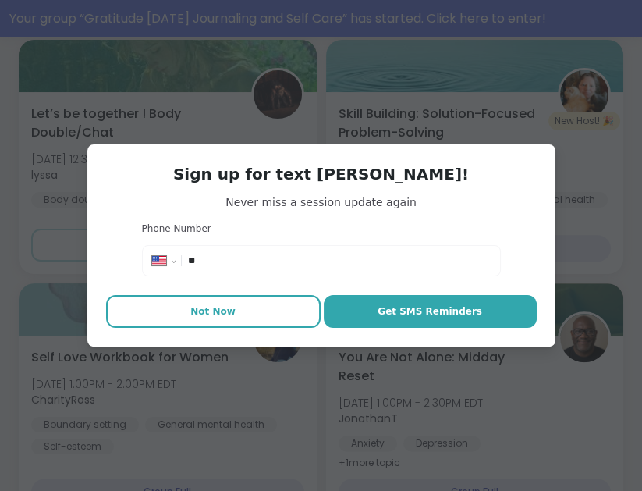
click at [214, 322] on button "Not Now" at bounding box center [213, 311] width 215 height 33
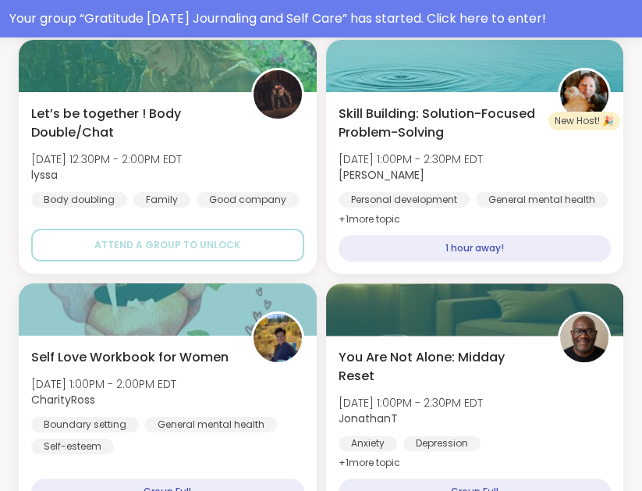
type textarea "*"
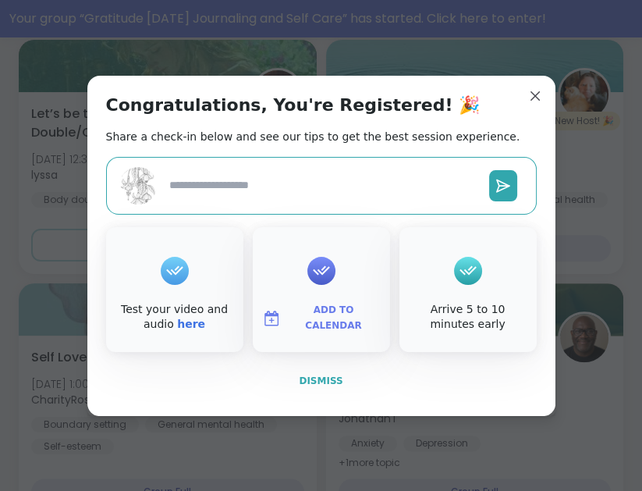
click at [317, 367] on button "Dismiss" at bounding box center [321, 380] width 431 height 33
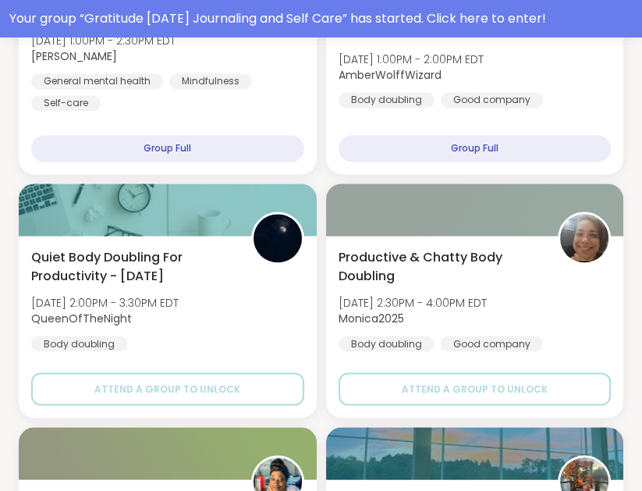
scroll to position [1900, 0]
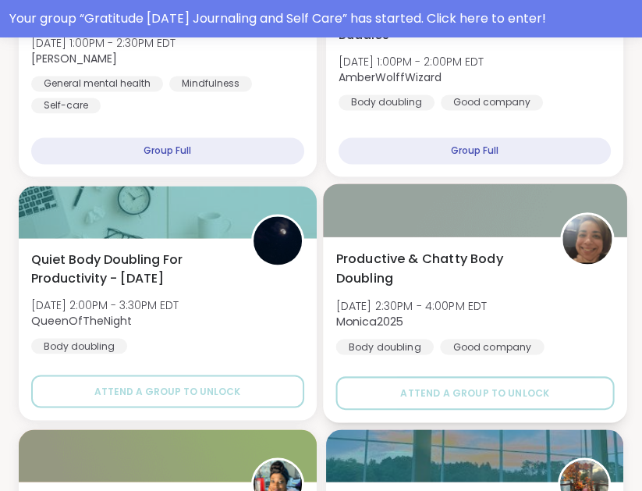
click at [516, 418] on div "Productive & Chatty Body Doubling Fri, Oct 10 | 2:30PM - 4:00PM EDT Monica2025 …" at bounding box center [475, 329] width 304 height 186
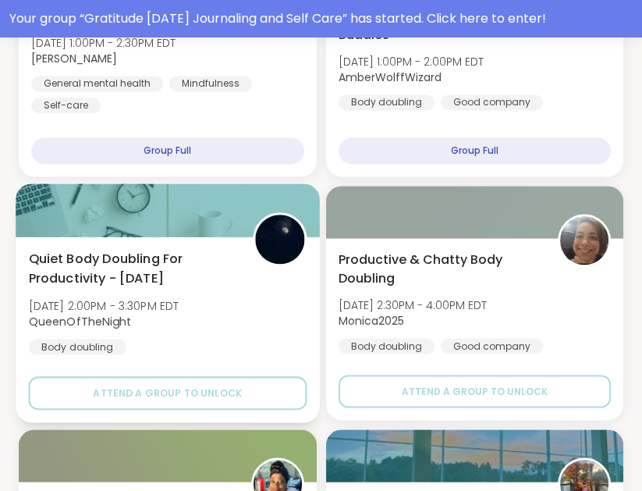
click at [21, 201] on div at bounding box center [168, 209] width 304 height 53
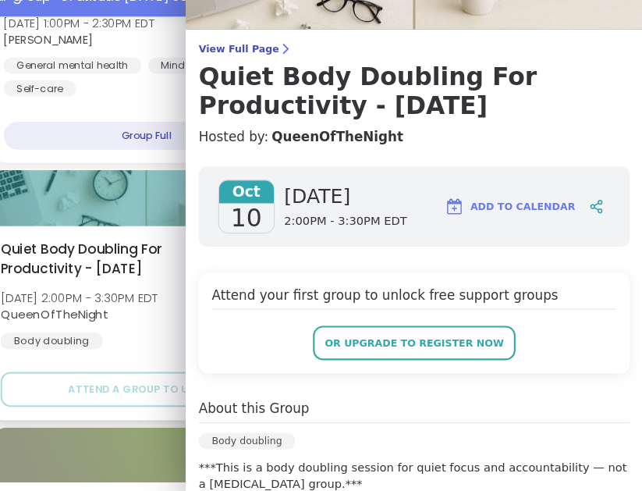
scroll to position [1900, 0]
